Goal: Transaction & Acquisition: Purchase product/service

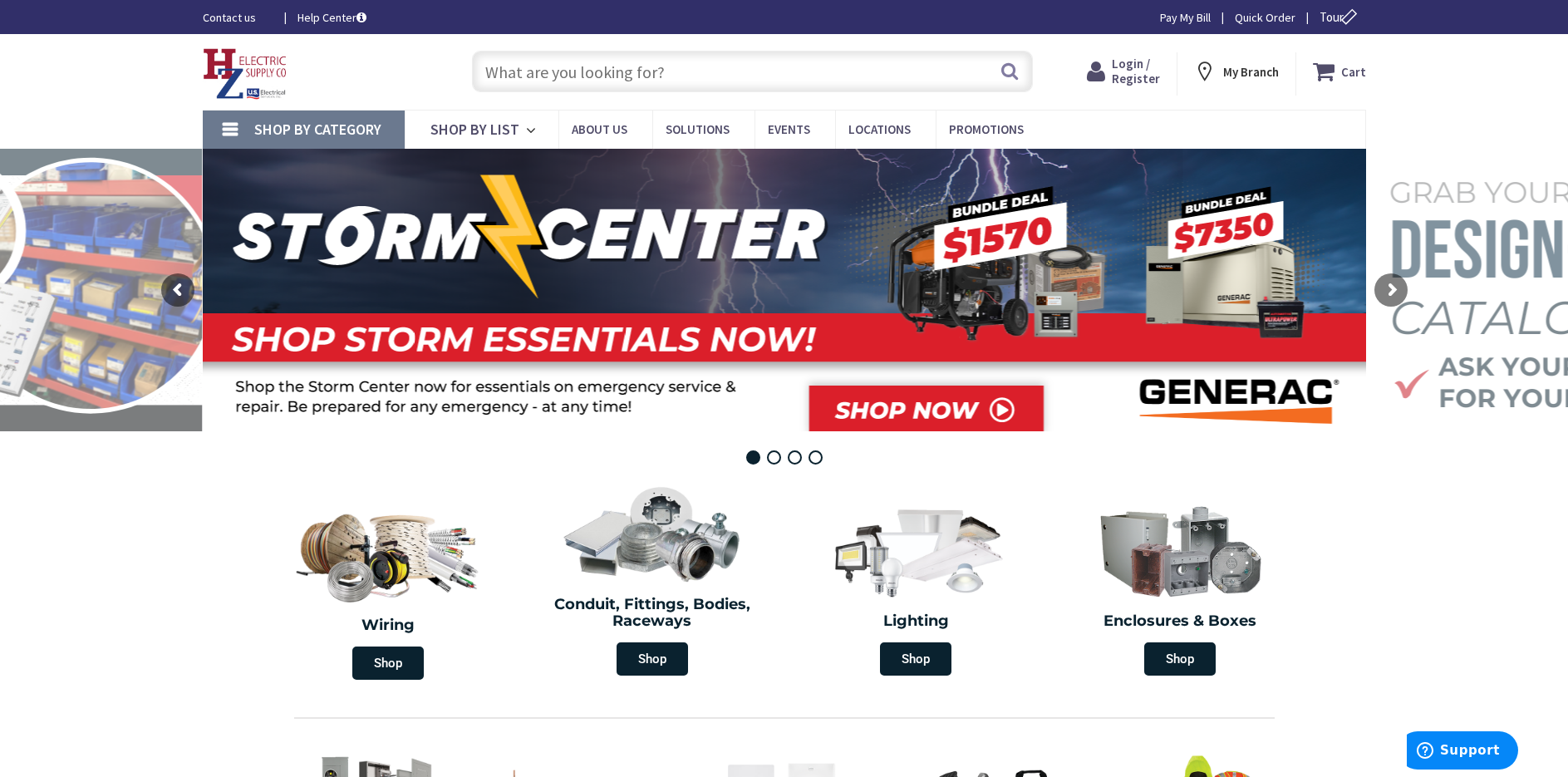
click at [1132, 72] on span "Login / Register" at bounding box center [1135, 71] width 48 height 31
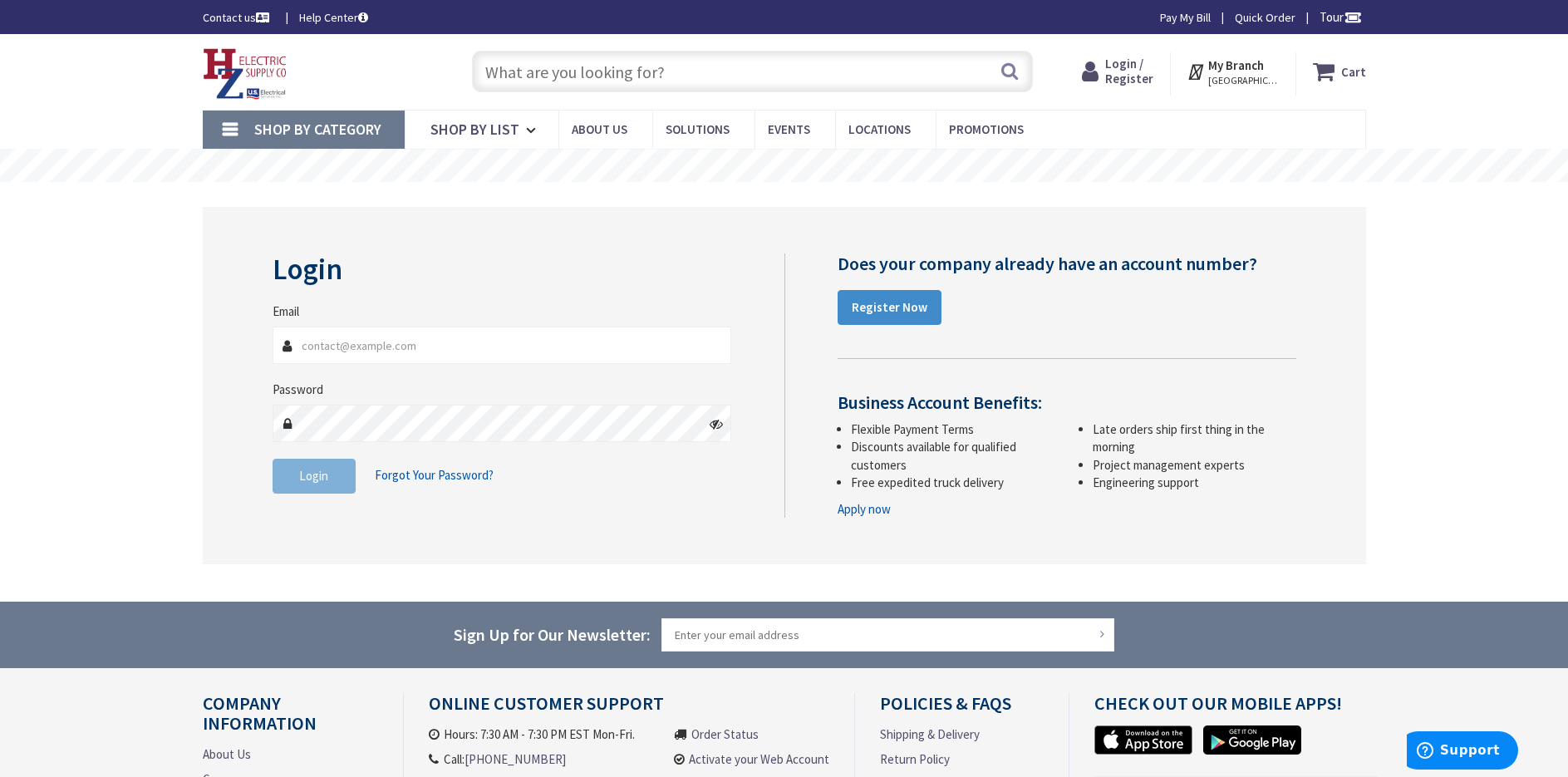
click at [347, 342] on input "Email" at bounding box center [502, 345] width 460 height 37
type input "[PERSON_NAME][EMAIL_ADDRESS][DOMAIN_NAME]"
drag, startPoint x: 397, startPoint y: 404, endPoint x: 358, endPoint y: 380, distance: 45.8
click at [358, 380] on fieldset "Email [PERSON_NAME][EMAIL_ADDRESS][DOMAIN_NAME] Password Login Forgot Your Pass…" at bounding box center [502, 406] width 460 height 208
click at [336, 483] on button "Login" at bounding box center [313, 476] width 83 height 35
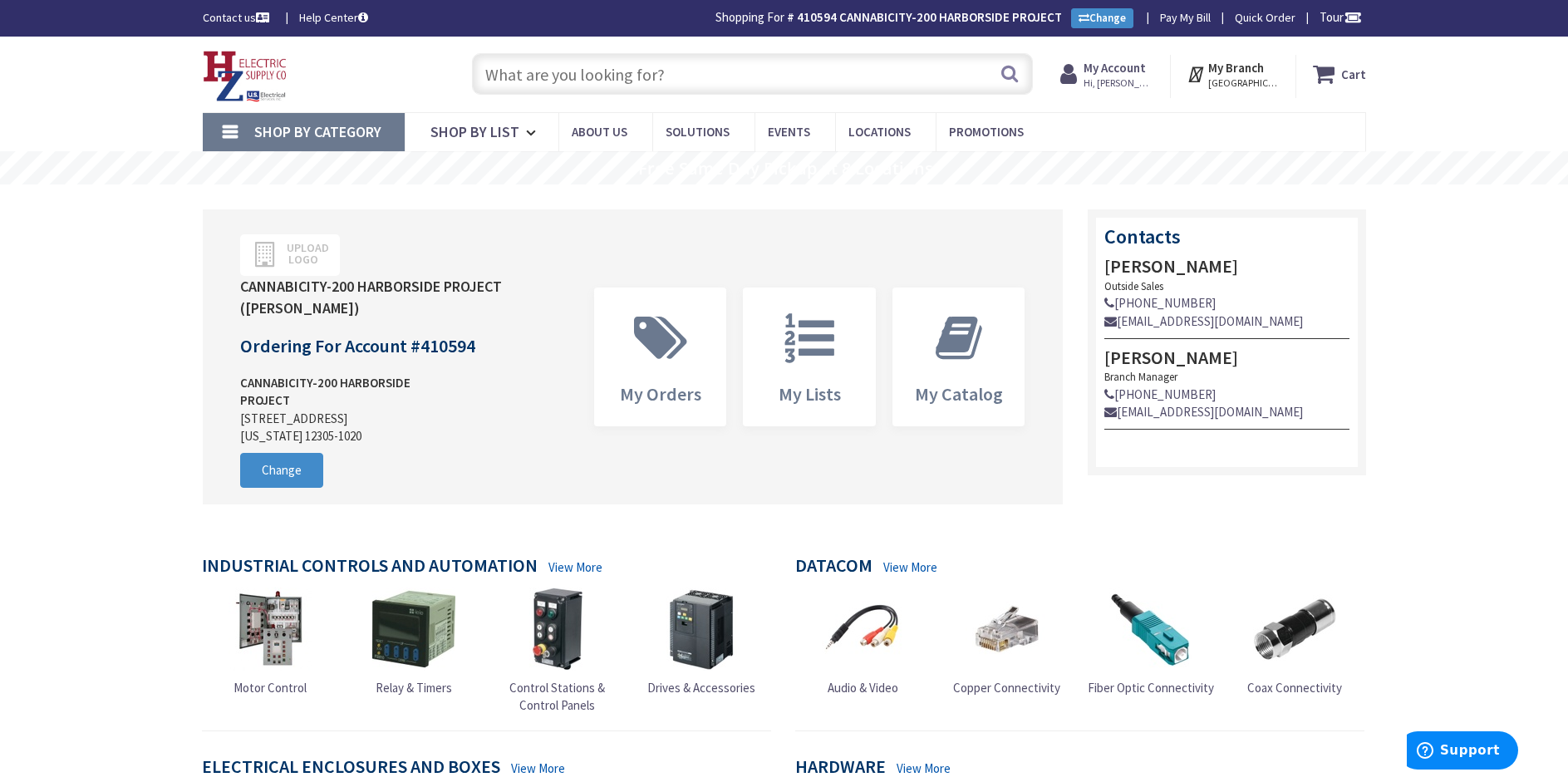
click at [734, 71] on input "text" at bounding box center [752, 74] width 561 height 42
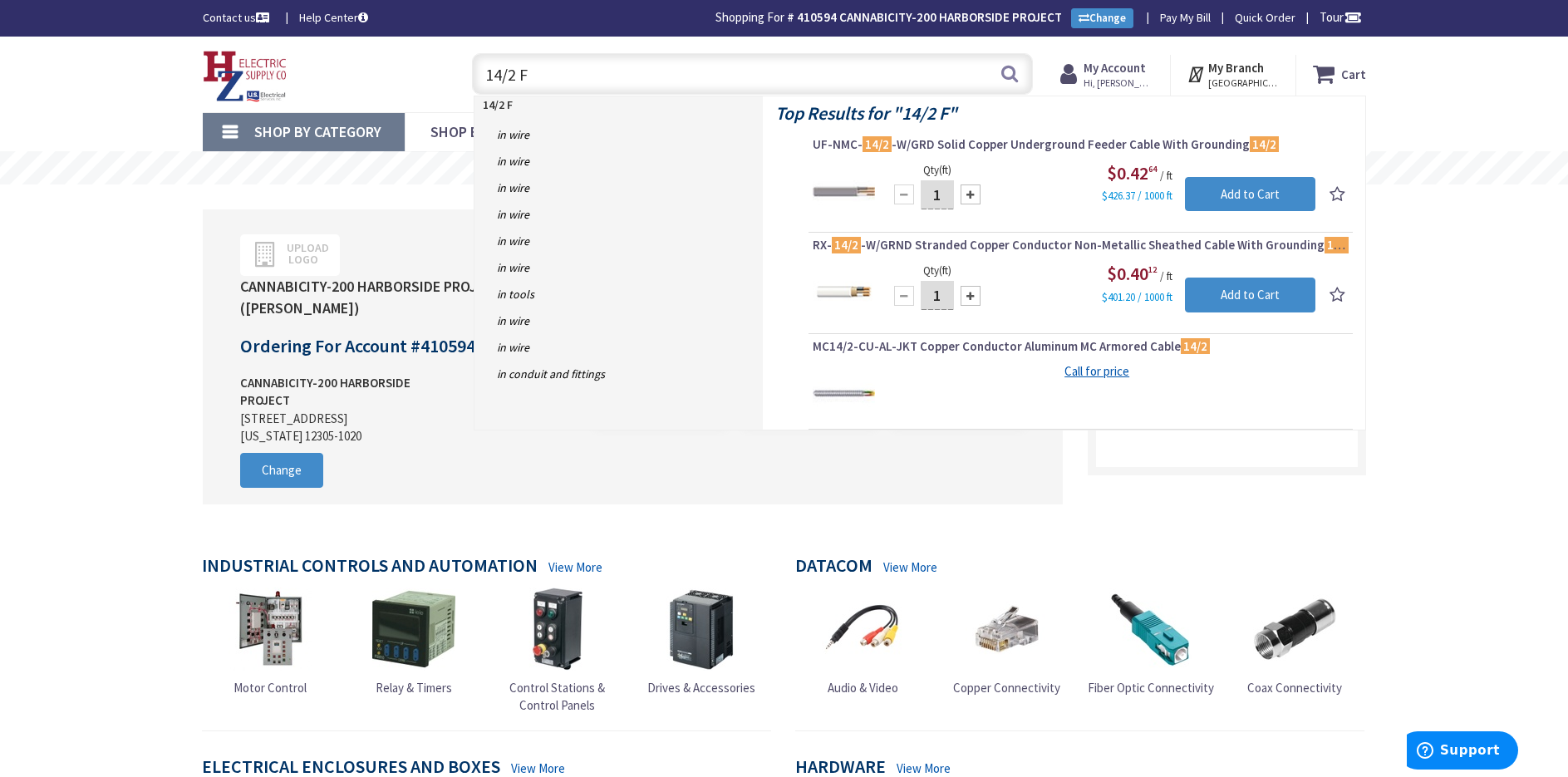
type input "14/2 FA"
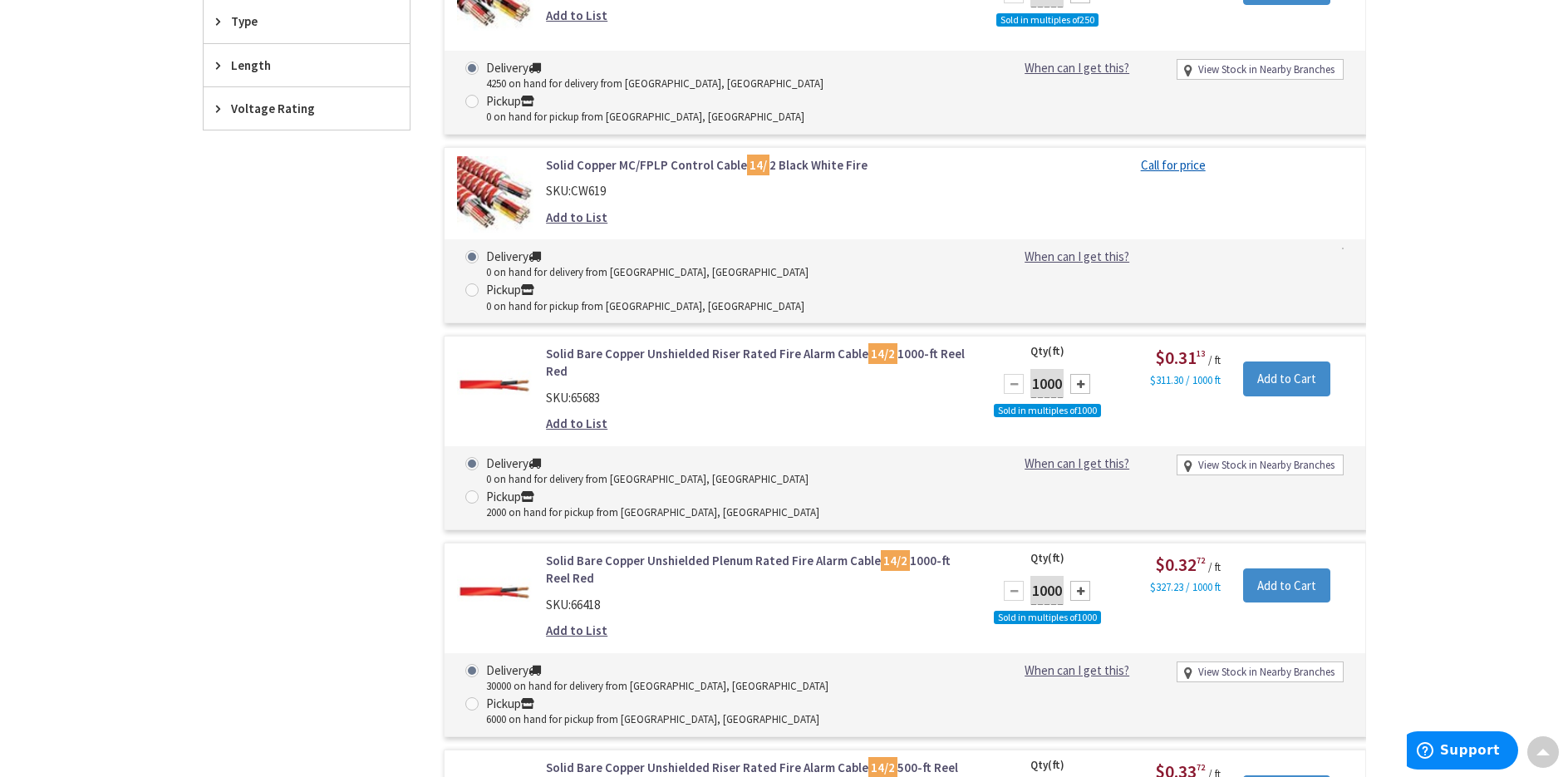
scroll to position [833, 0]
